Goal: Navigation & Orientation: Find specific page/section

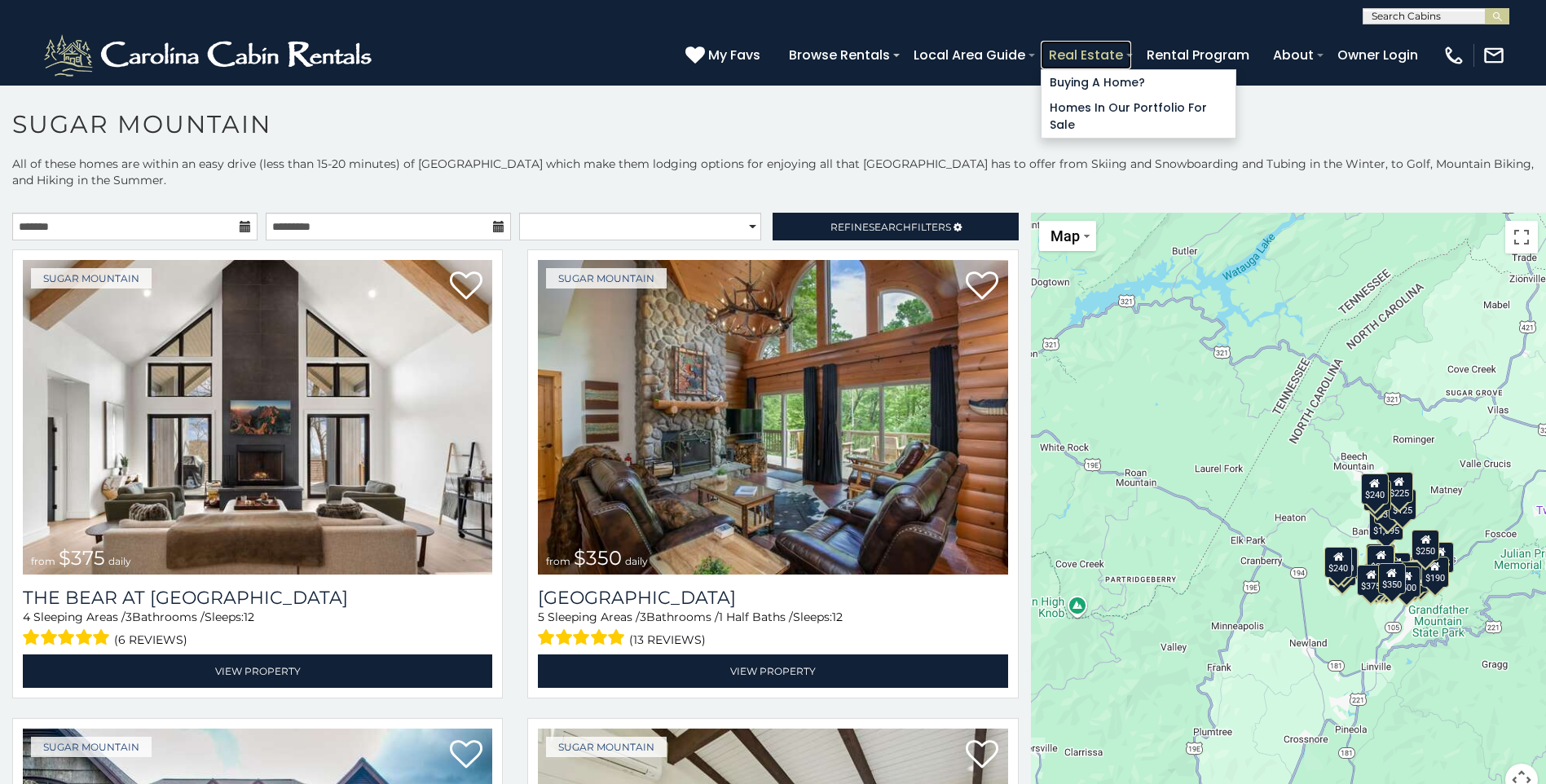
click at [1058, 47] on link "Real Estate" at bounding box center [1086, 55] width 90 height 28
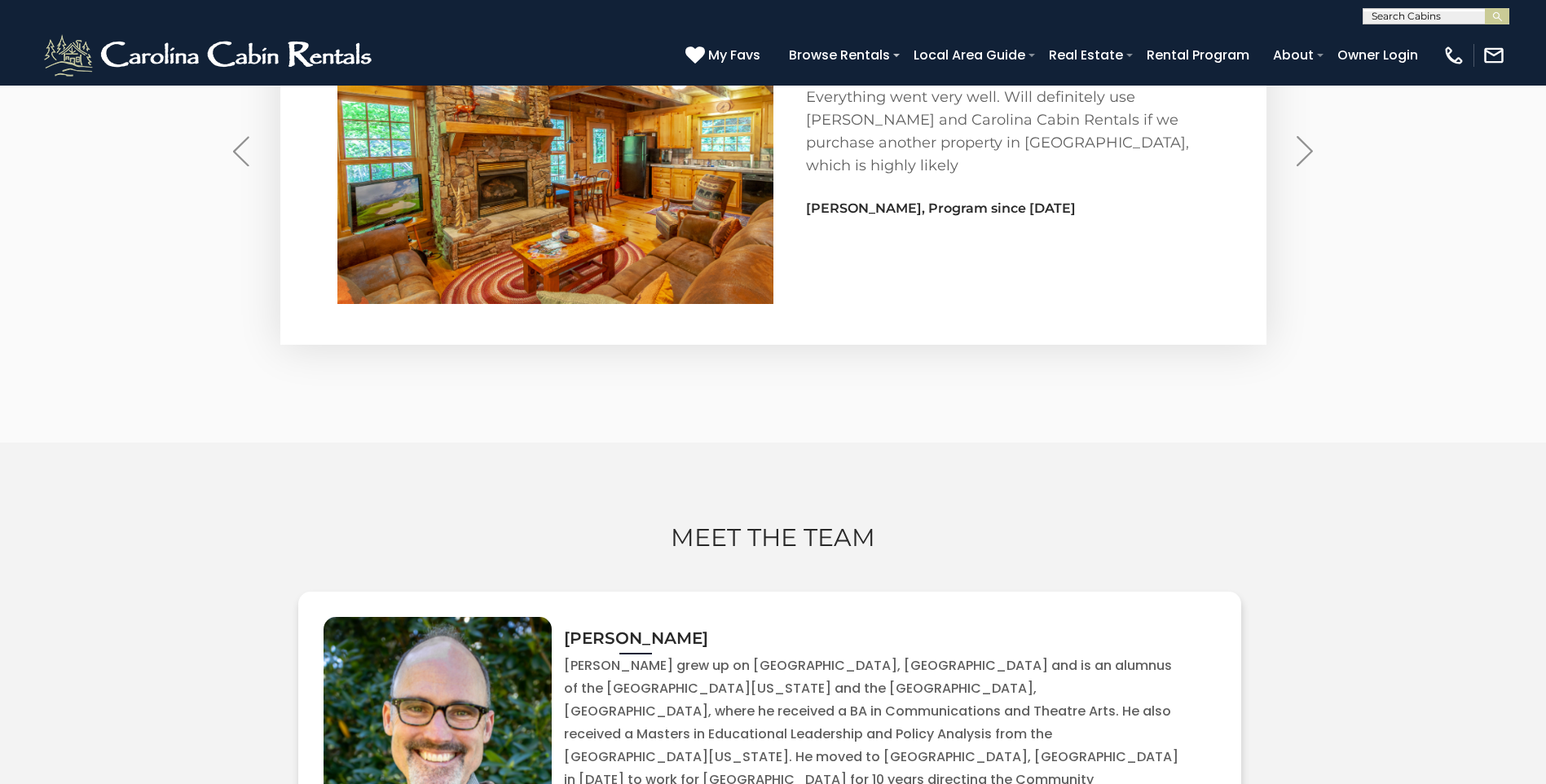
scroll to position [5197, 0]
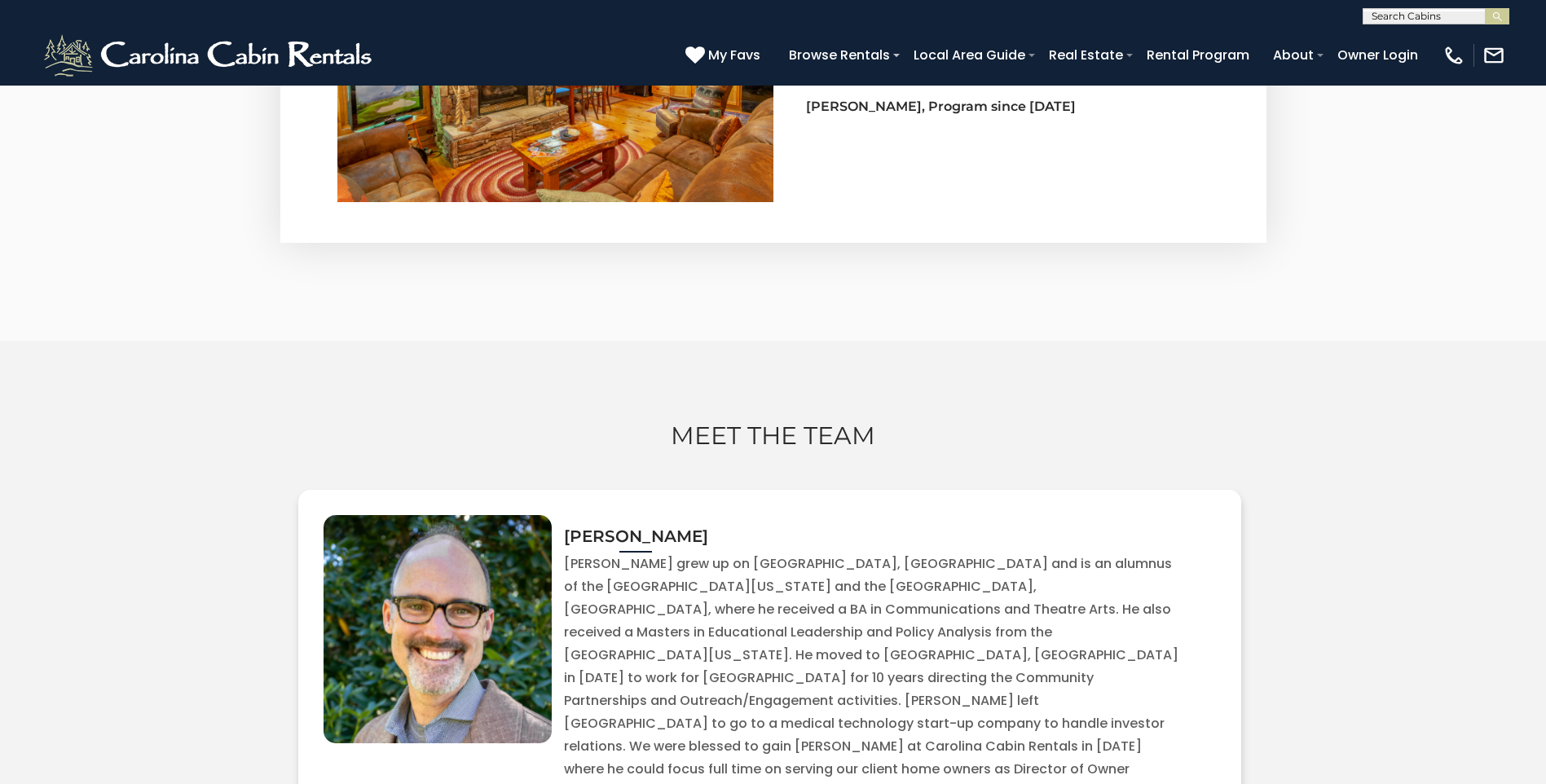
click at [79, 649] on div "MEET THE TEAM Todd Call Me Email Me" at bounding box center [773, 652] width 1546 height 623
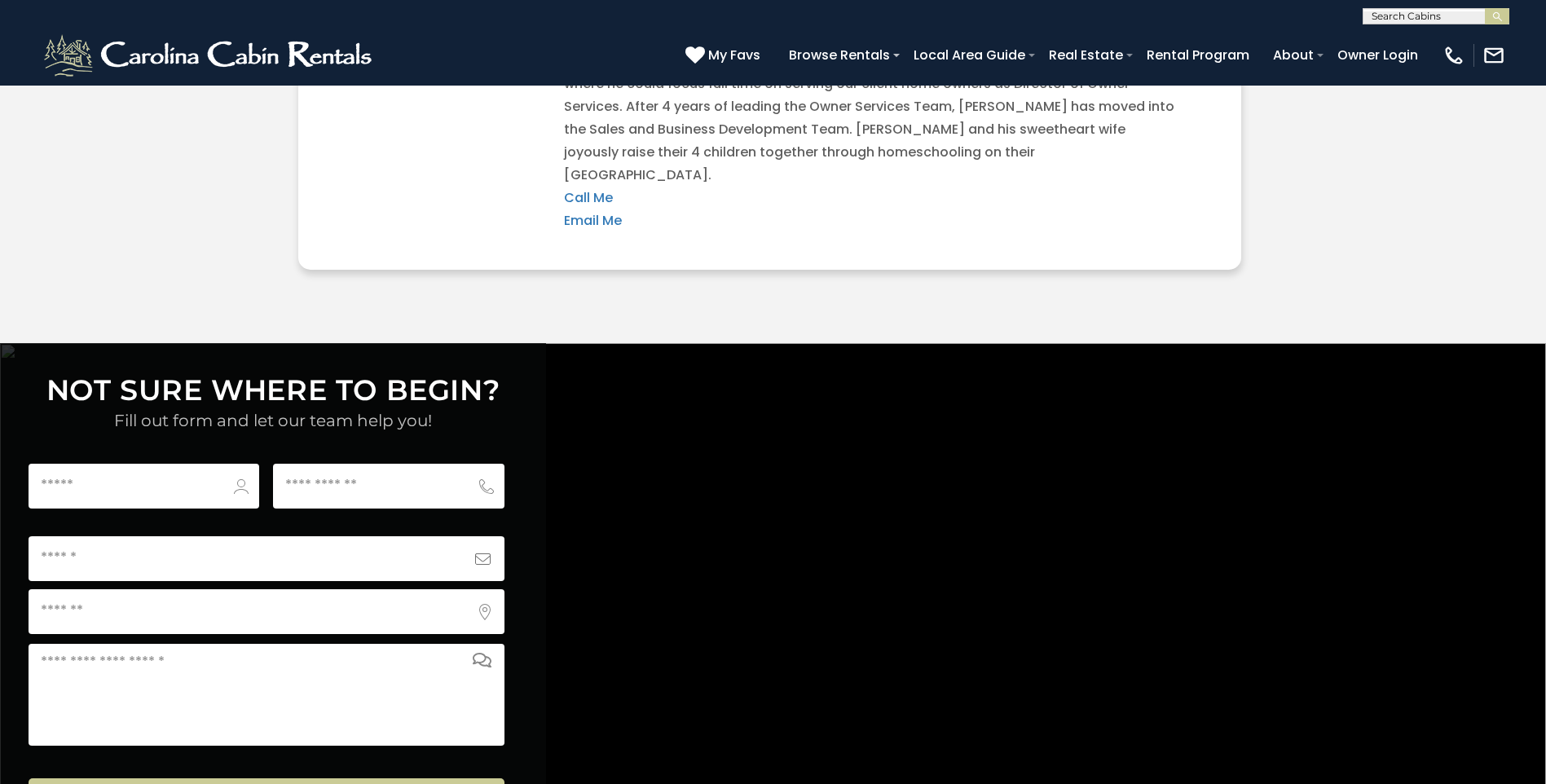
scroll to position [6309, 0]
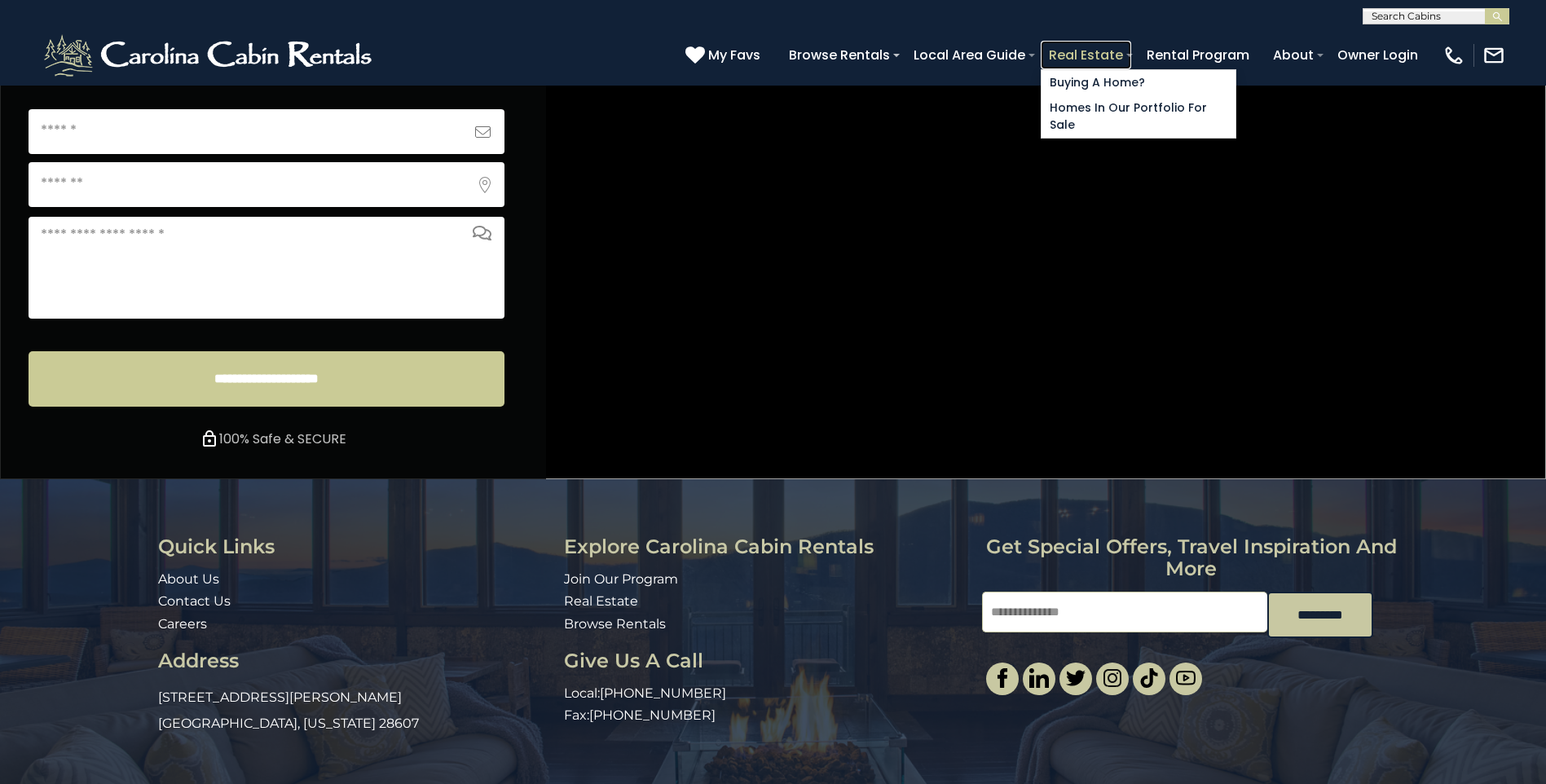
click at [1057, 47] on link "Real Estate" at bounding box center [1086, 55] width 90 height 28
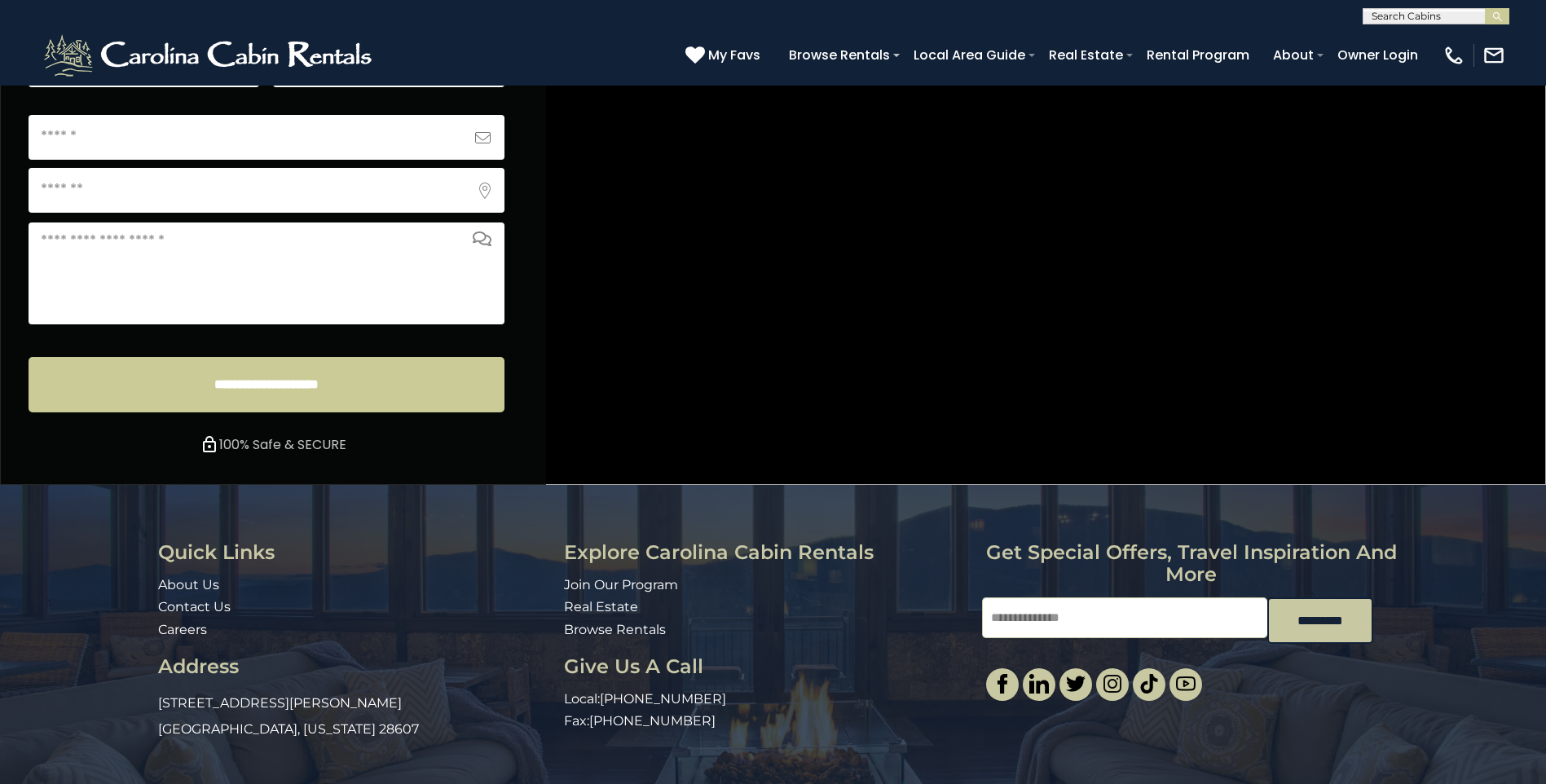
scroll to position [6309, 0]
